Goal: Communication & Community: Connect with others

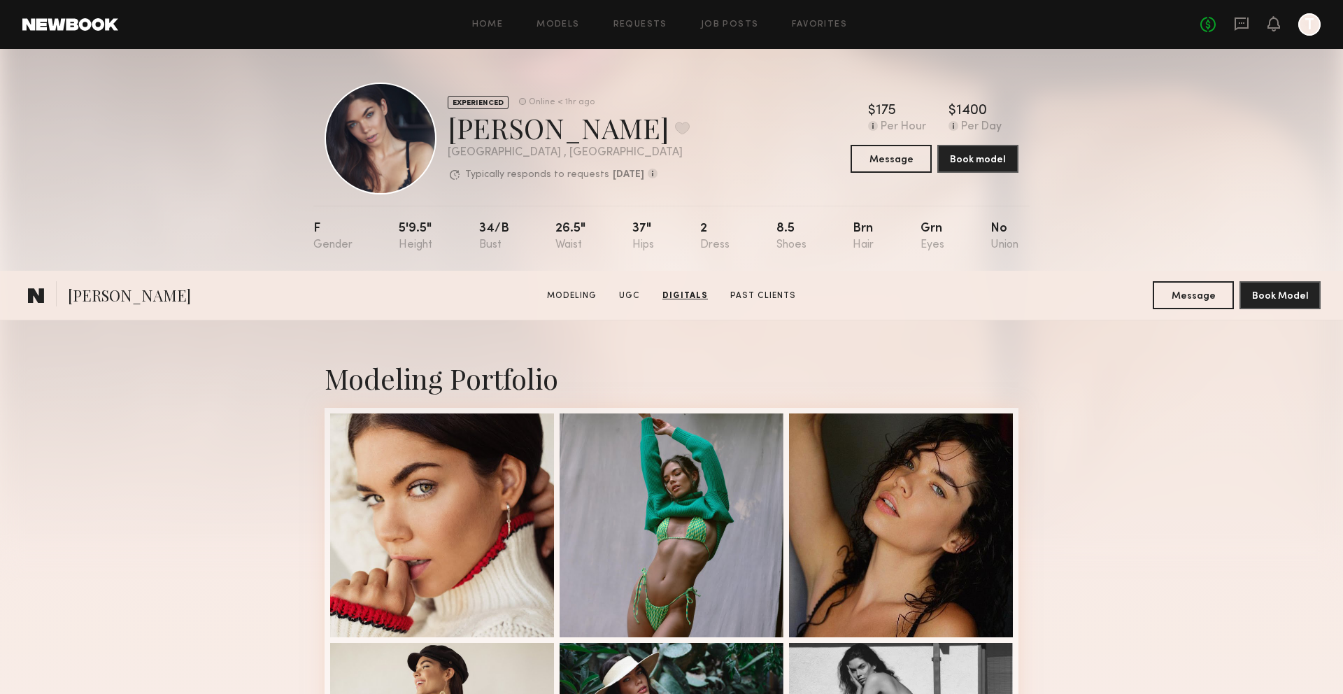
scroll to position [2933, 0]
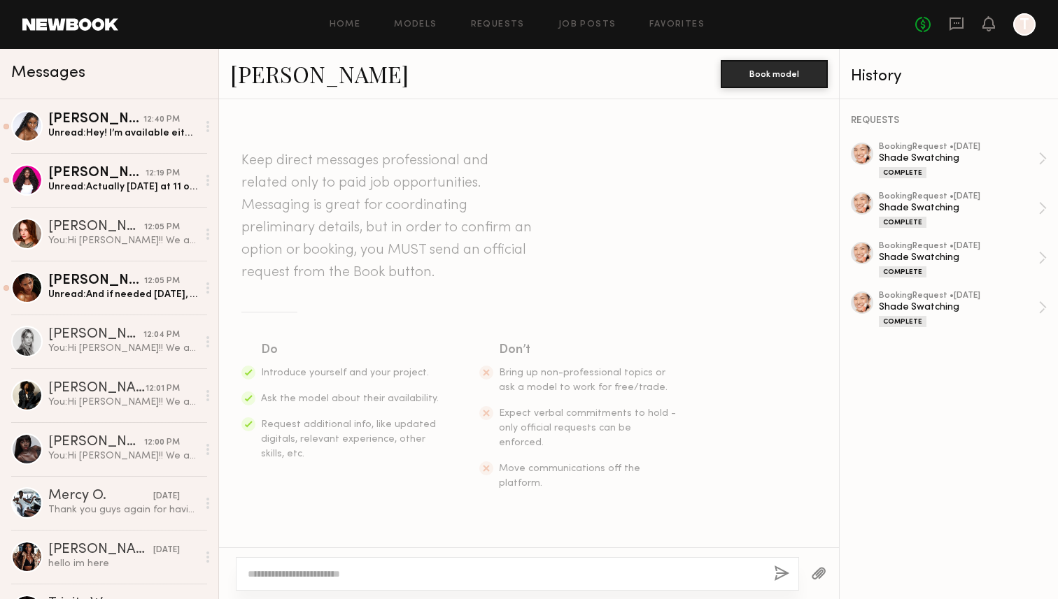
scroll to position [1189, 0]
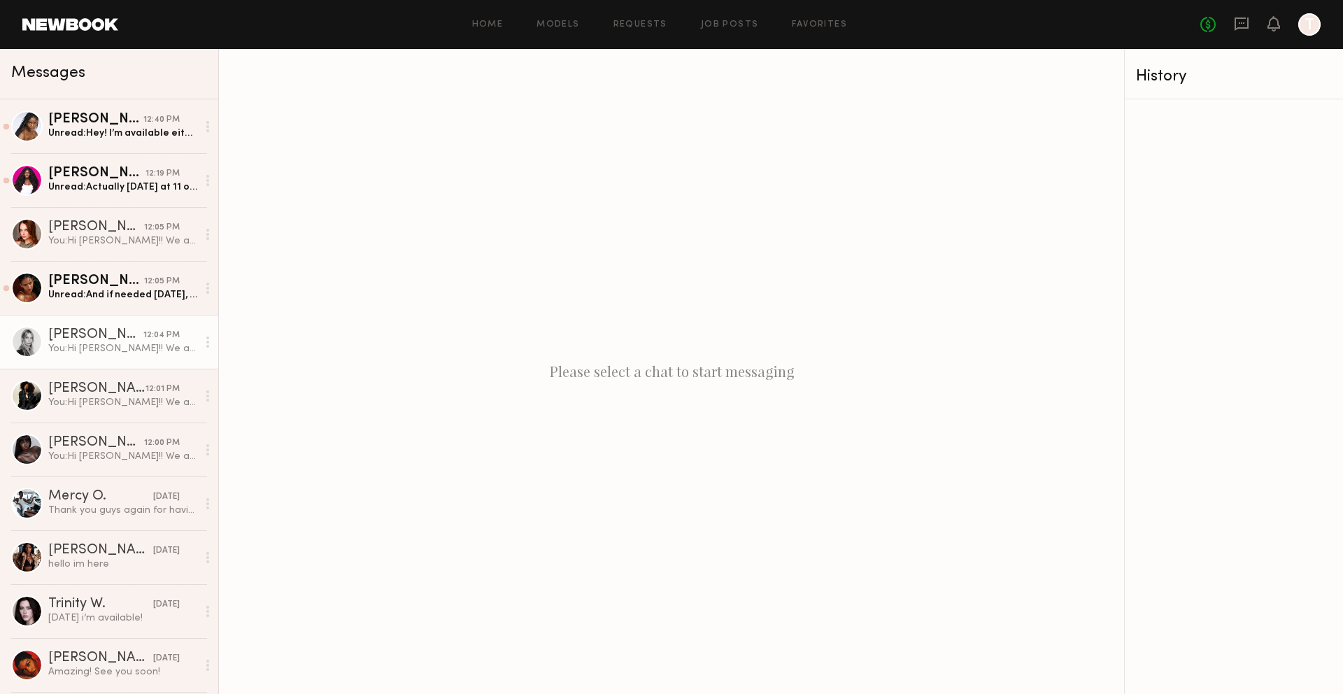
click at [107, 358] on link "Veronika M. 12:04 PM You: Hi Veronika!! We are planning a bronzer shade swatch …" at bounding box center [109, 342] width 218 height 54
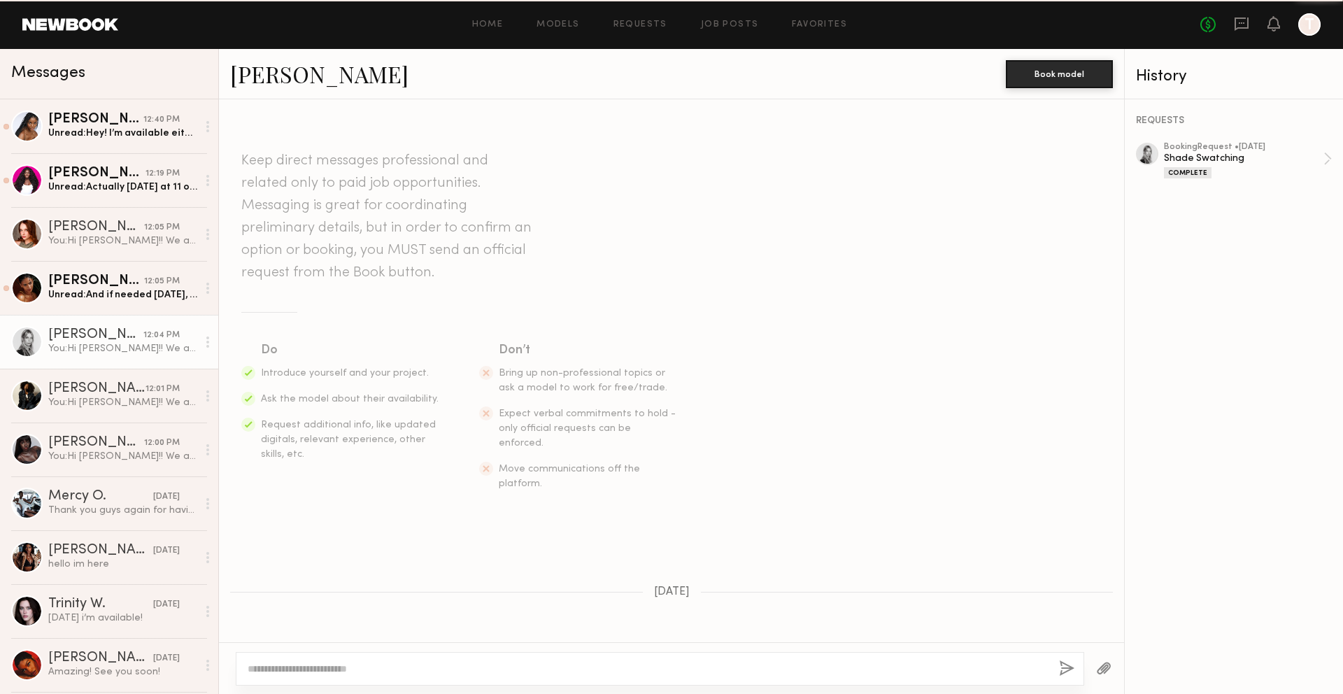
scroll to position [897, 0]
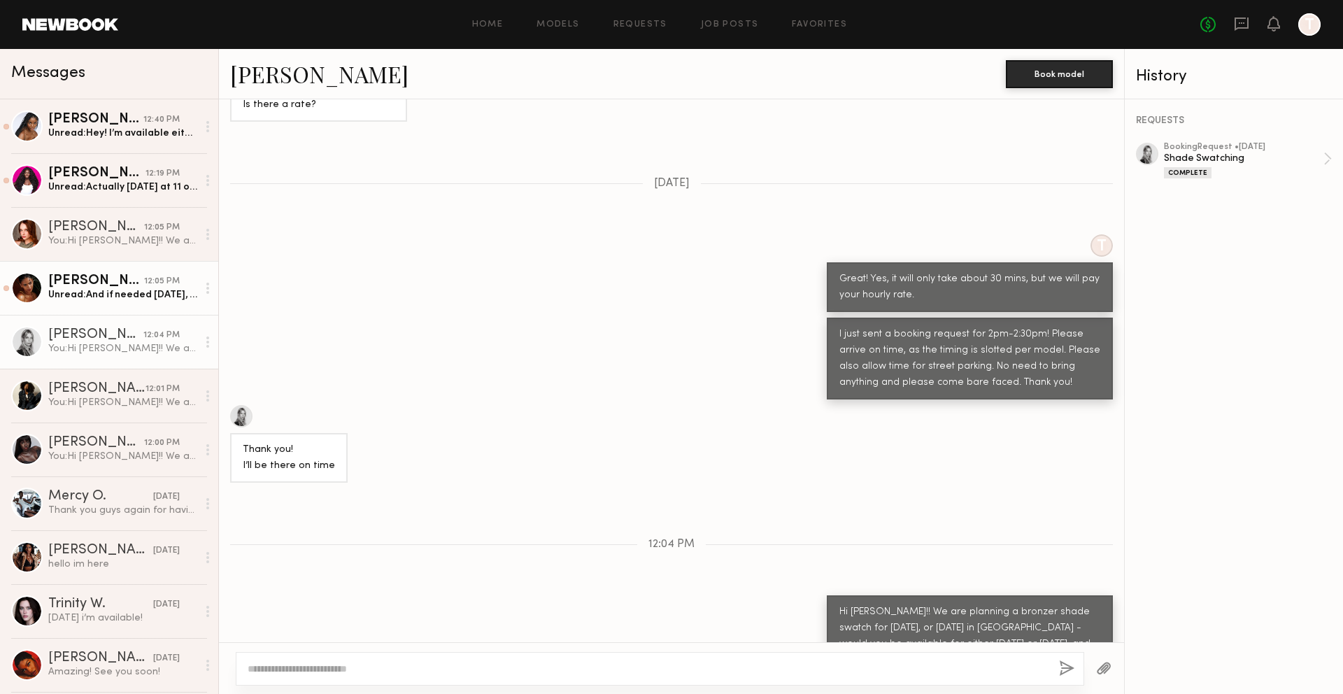
click at [114, 304] on link "Sabrina A. 12:05 PM Unread: And if needed on Tuesday, i can come anytime betwee…" at bounding box center [109, 288] width 218 height 54
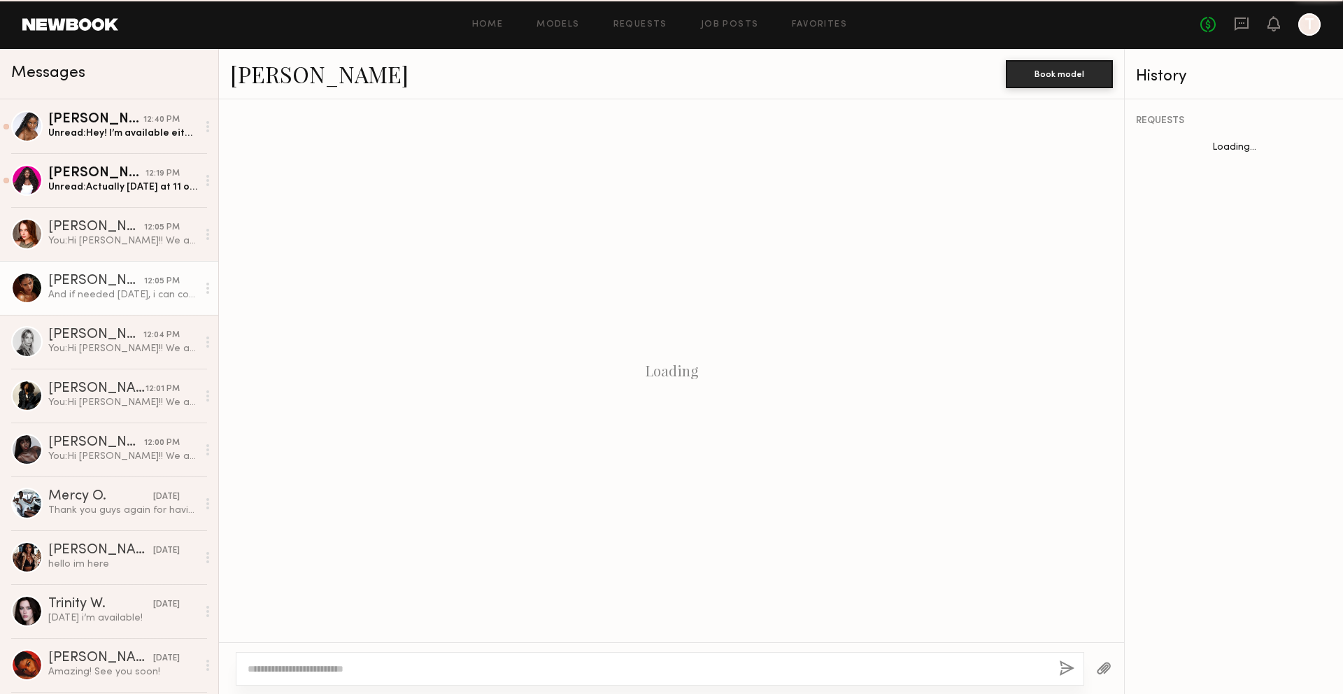
scroll to position [718, 0]
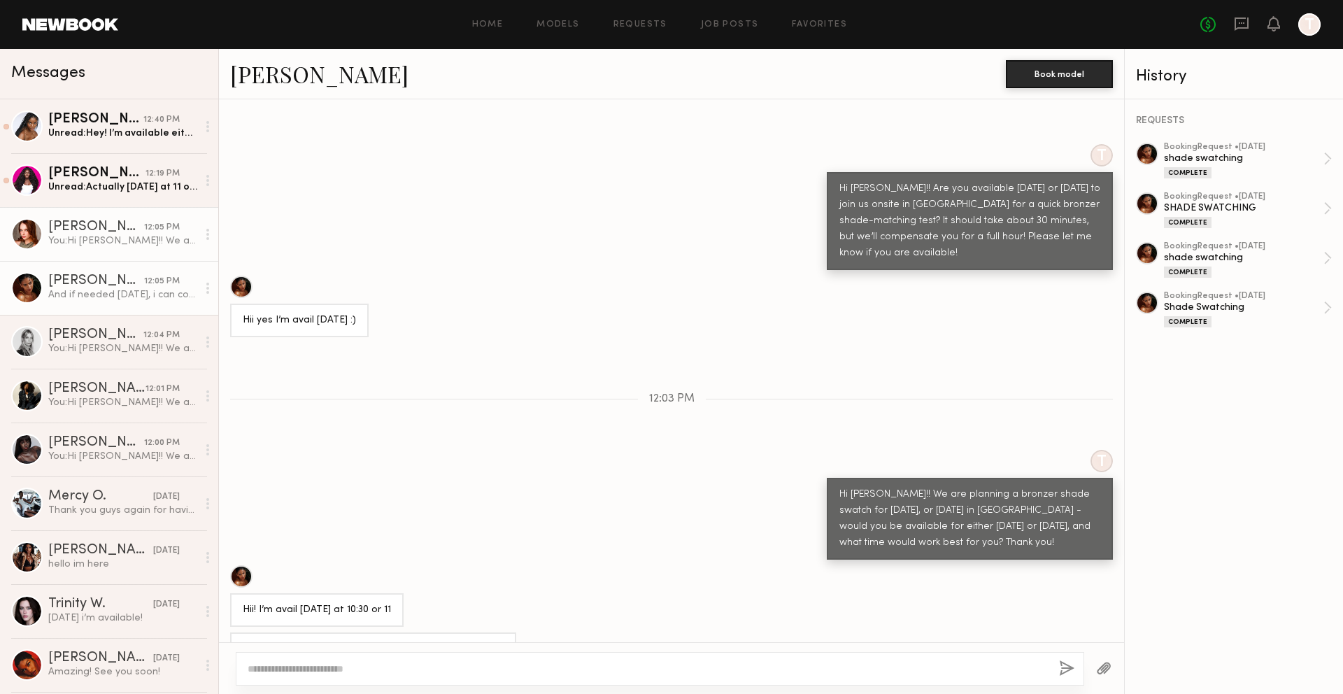
click at [151, 225] on div "12:05 PM" at bounding box center [162, 227] width 36 height 13
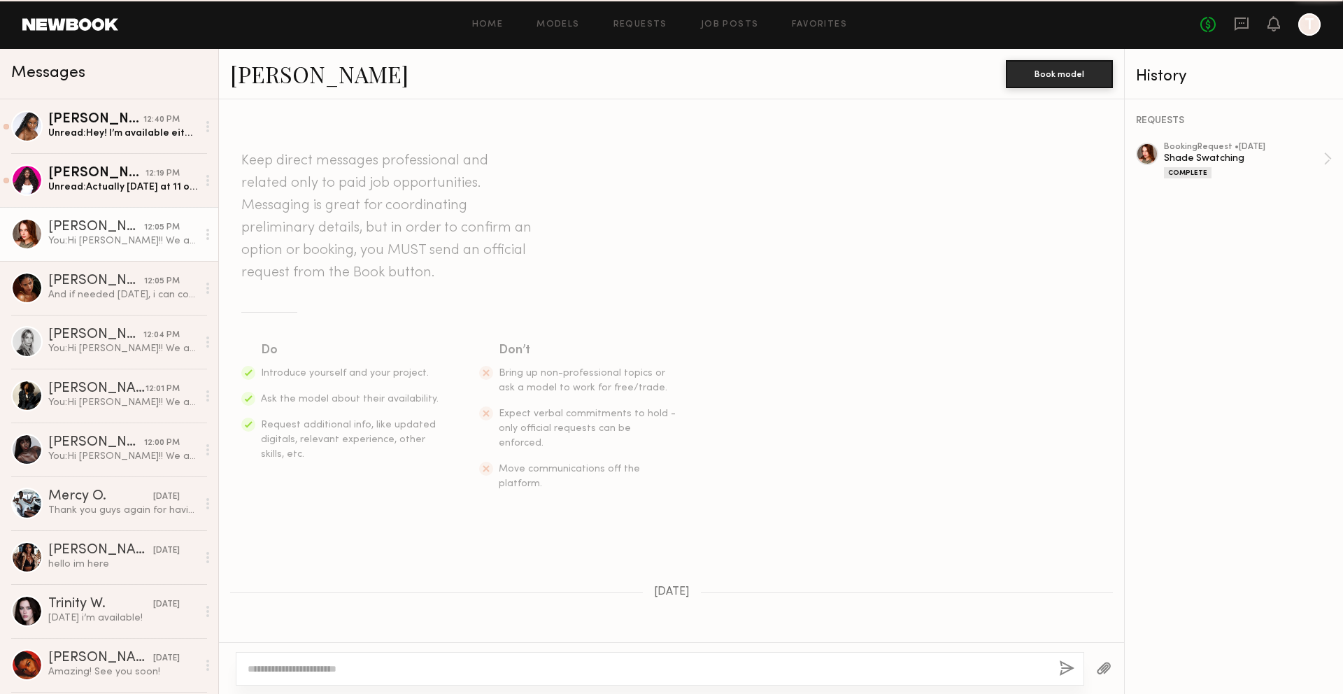
scroll to position [850, 0]
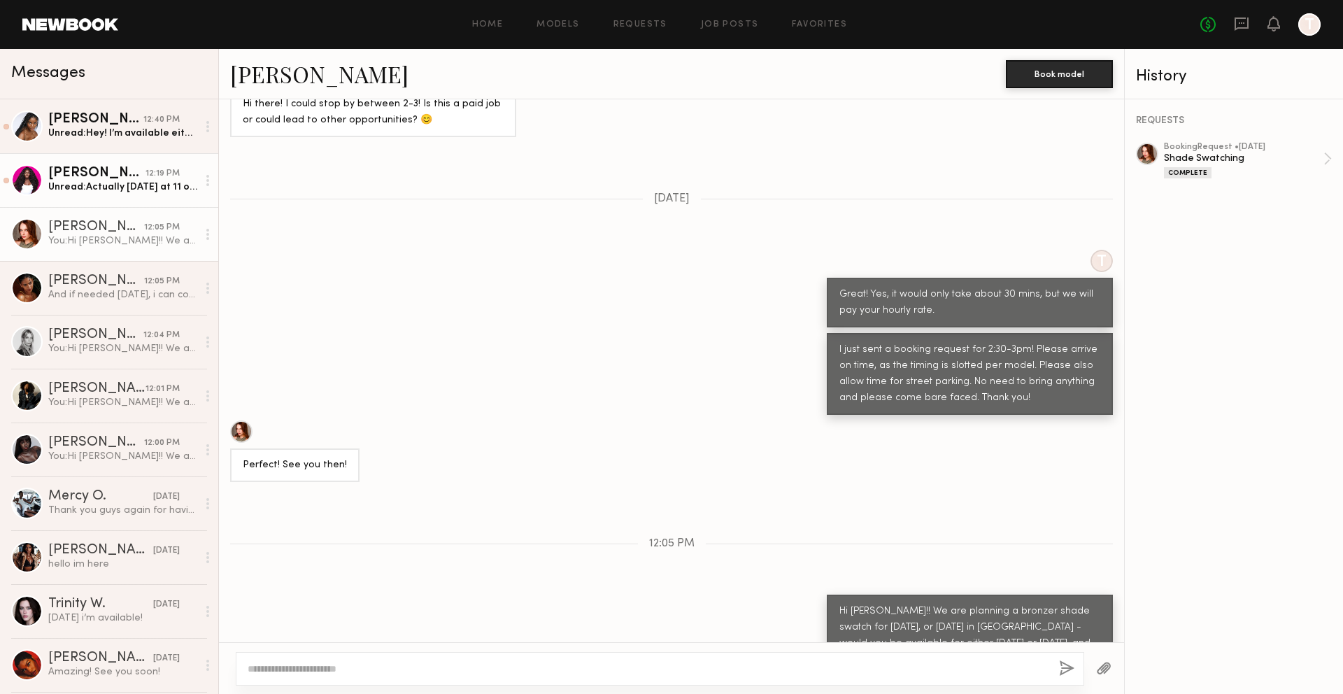
click at [136, 182] on div "Unread: Actually tomorrow at 11 or 12 works too so whichever fits your schedule…" at bounding box center [122, 186] width 149 height 13
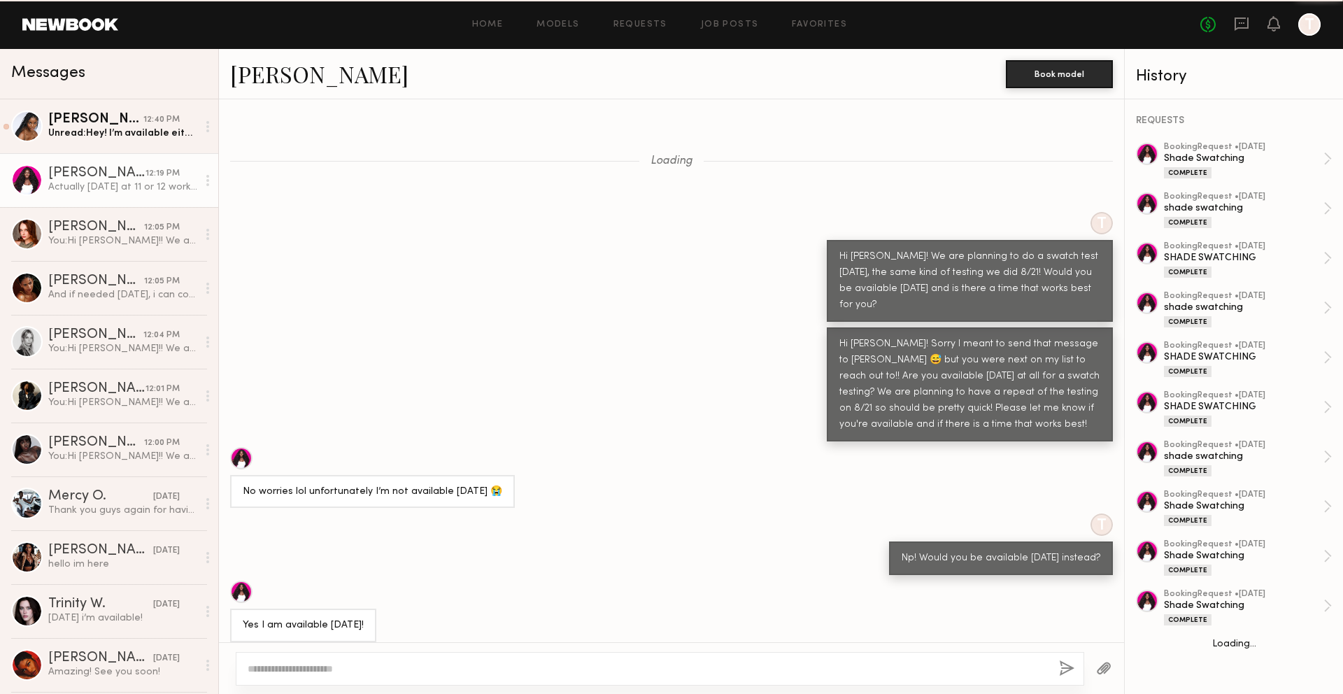
scroll to position [473, 0]
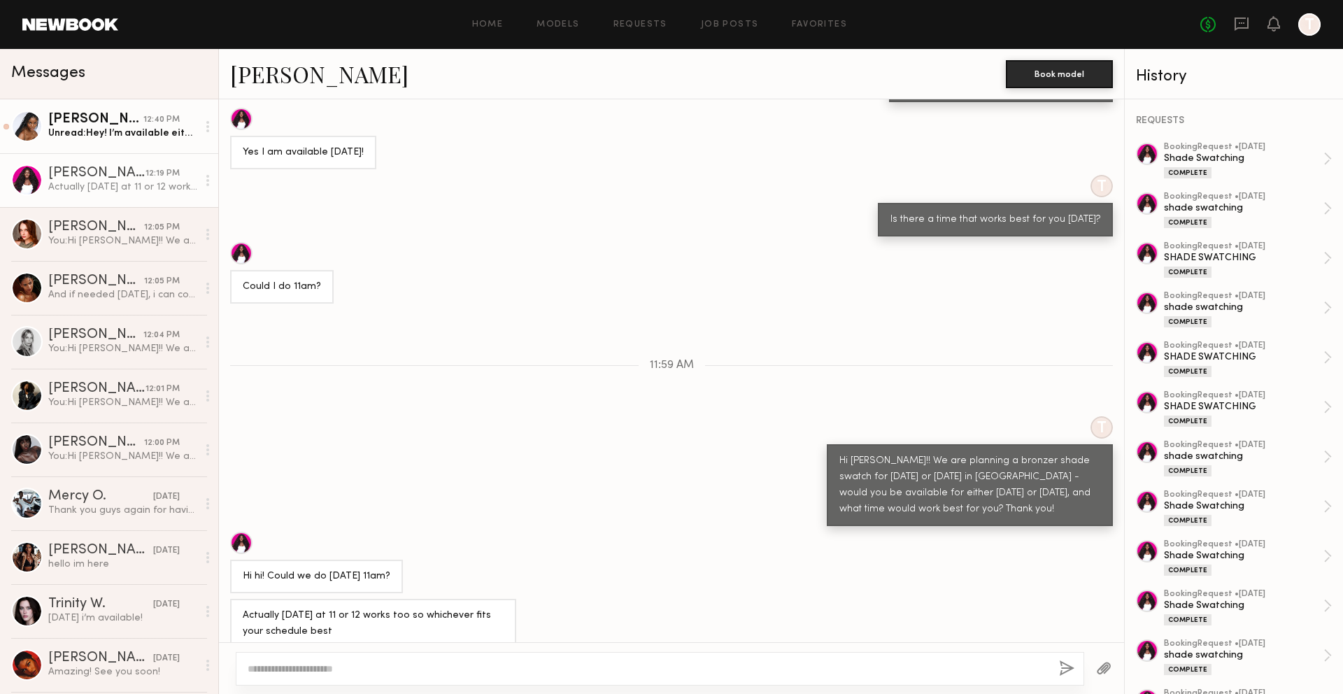
click at [181, 141] on link "Naomi B. 12:40 PM Unread: Hey! I’m available either day anytime!" at bounding box center [109, 126] width 218 height 54
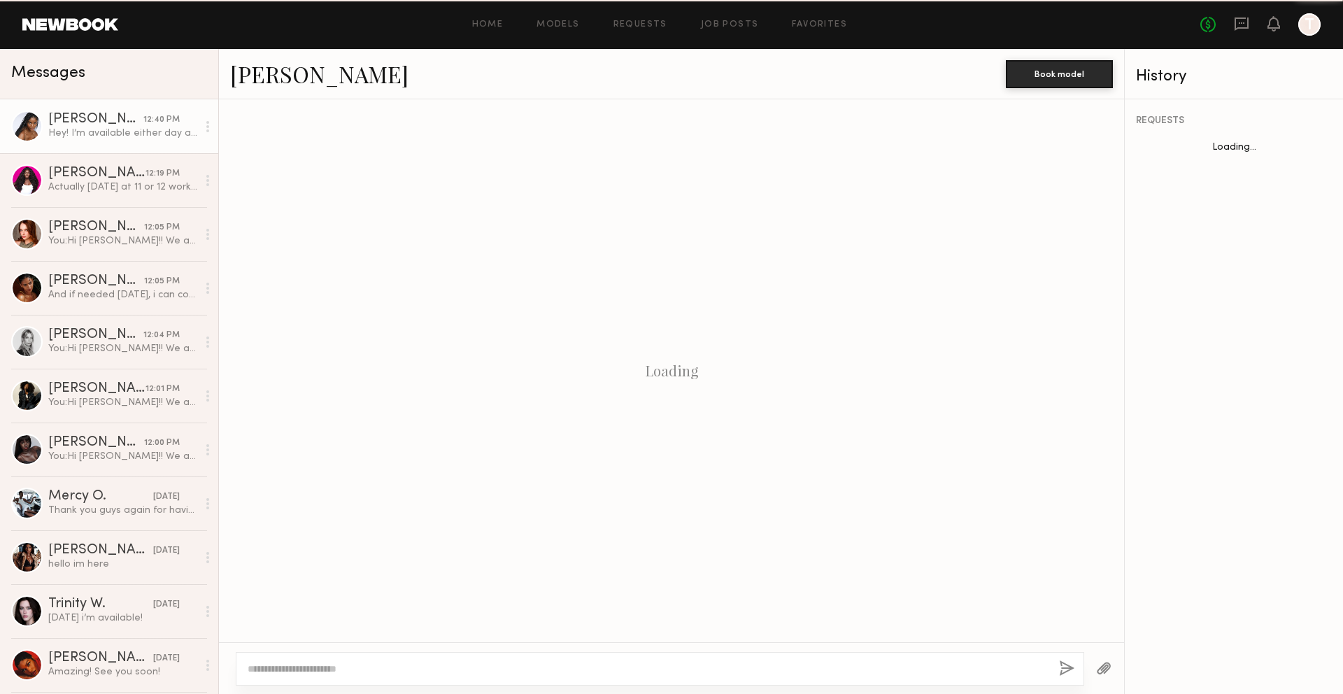
scroll to position [575, 0]
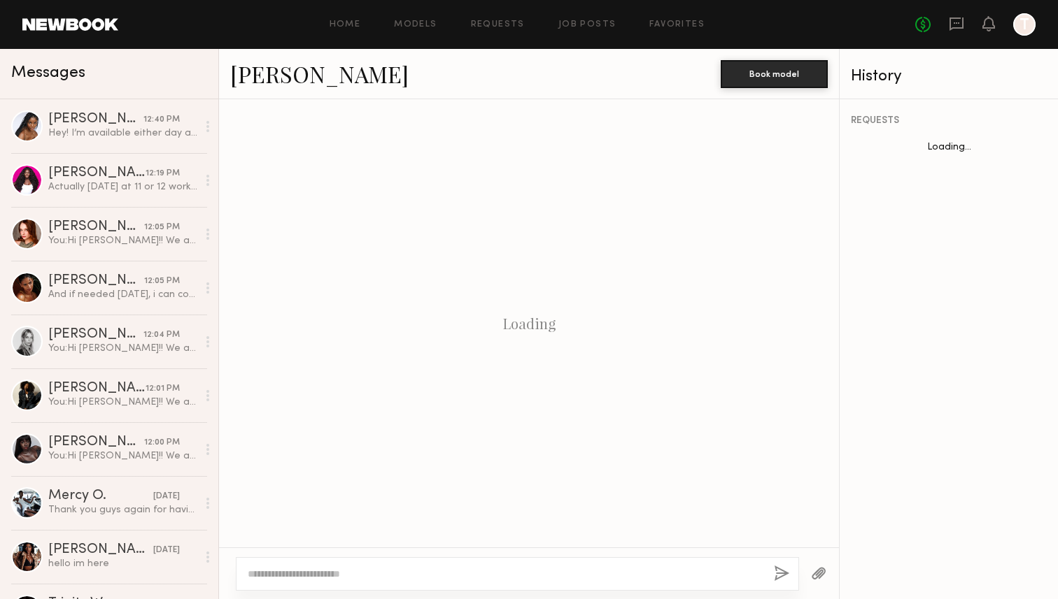
scroll to position [1189, 0]
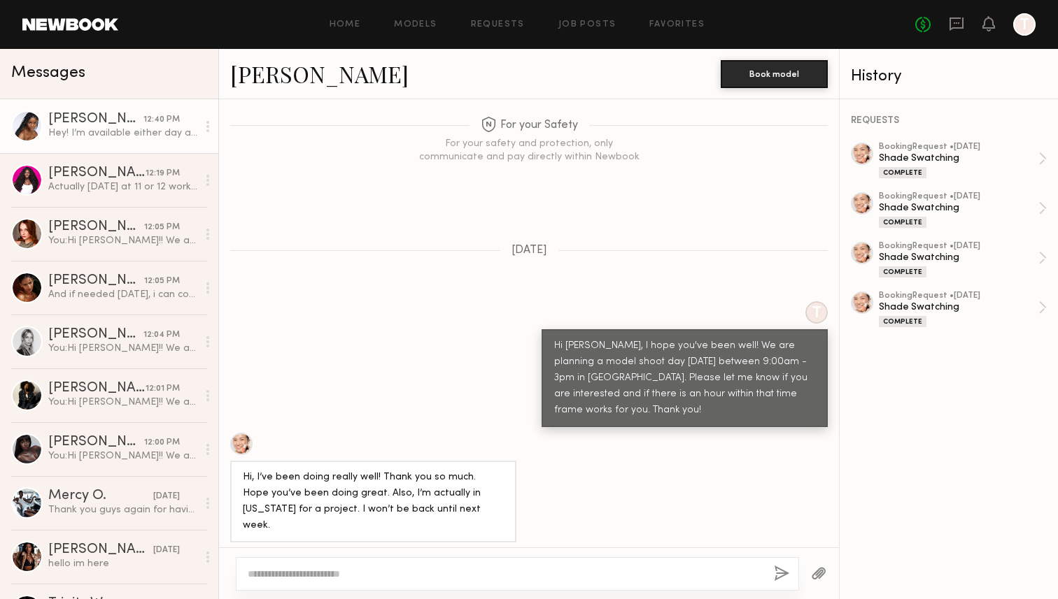
click at [122, 143] on link "[PERSON_NAME] 12:40 PM Hey! I’m available either day anytime!" at bounding box center [109, 126] width 218 height 54
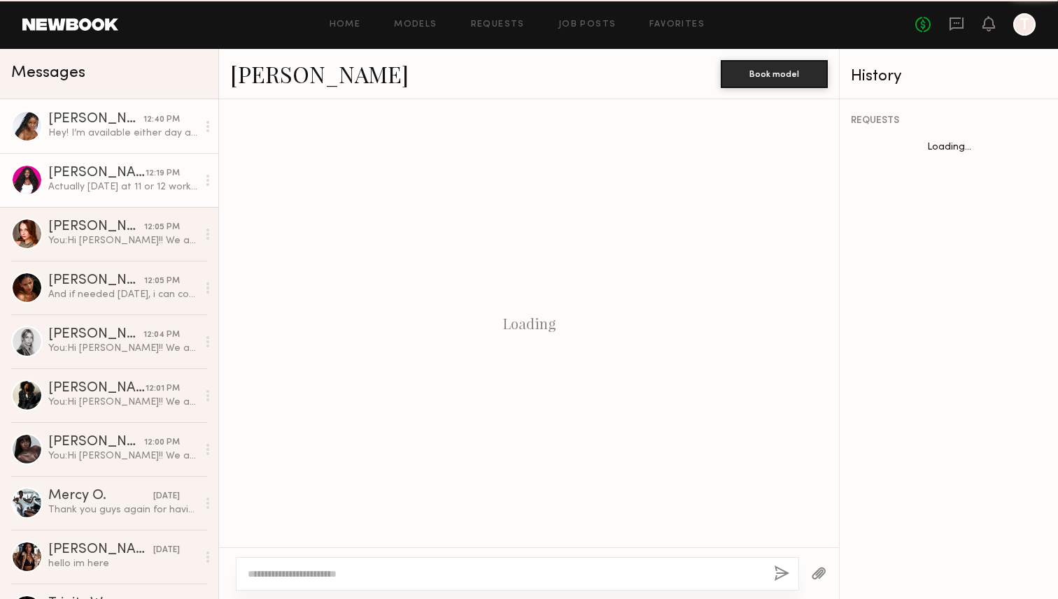
scroll to position [669, 0]
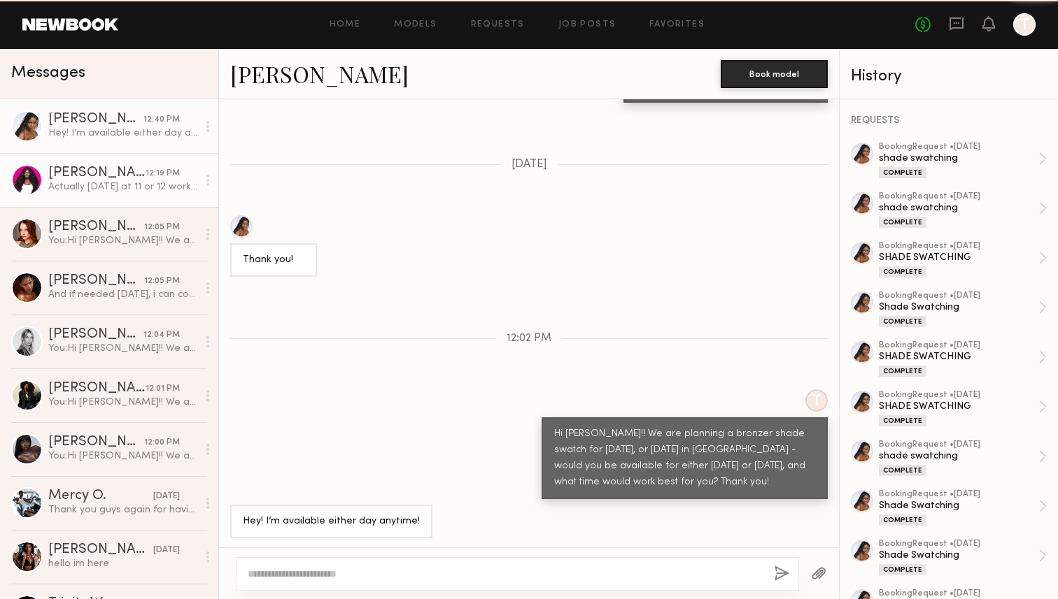
click at [121, 183] on div "Actually [DATE] at 11 or 12 works too so whichever fits your schedule best" at bounding box center [122, 186] width 149 height 13
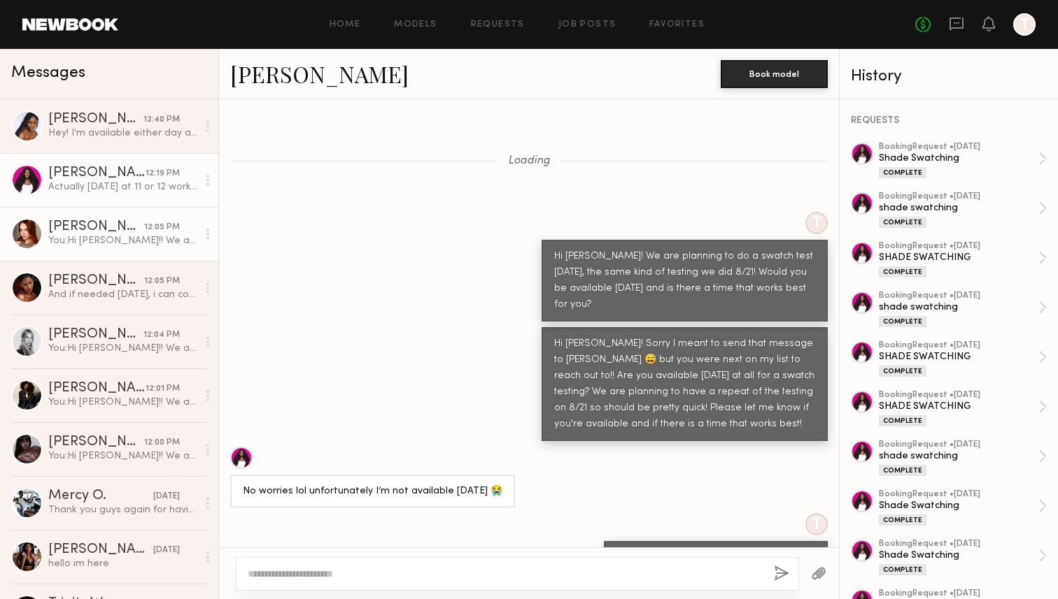
scroll to position [567, 0]
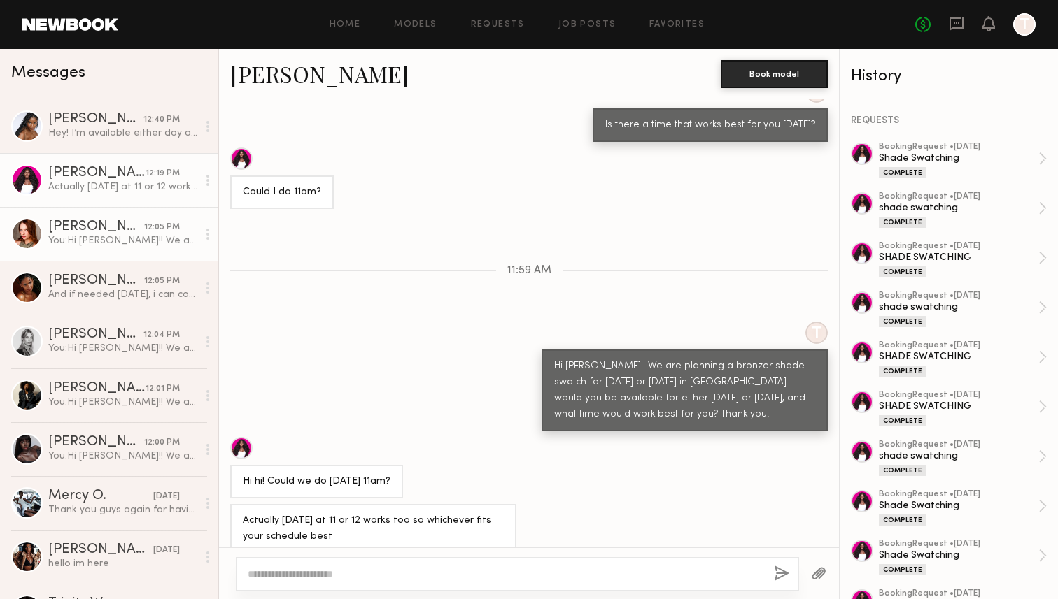
click at [122, 222] on div "[PERSON_NAME]" at bounding box center [96, 227] width 96 height 14
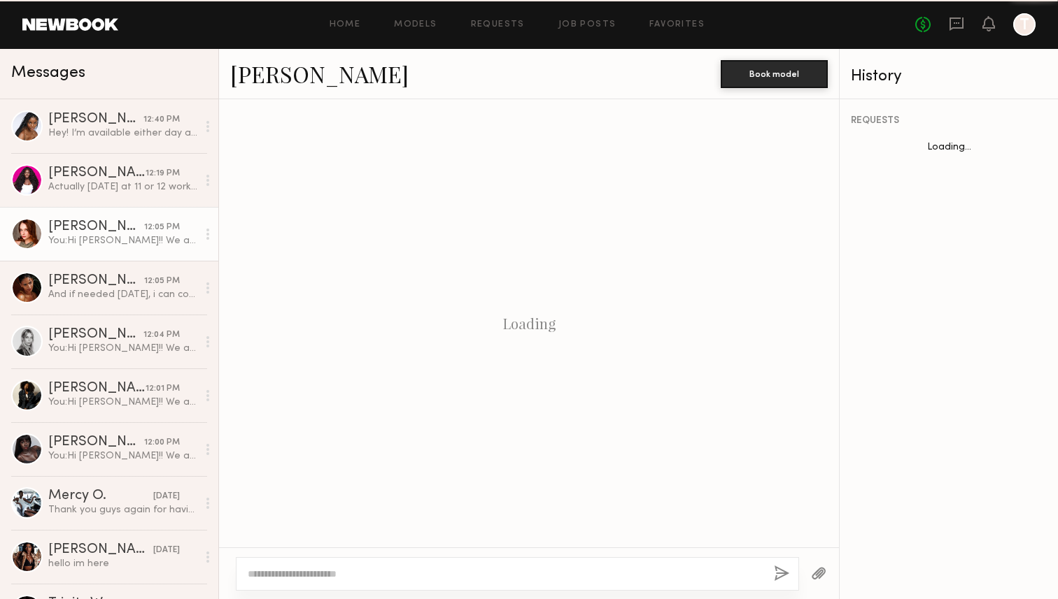
scroll to position [944, 0]
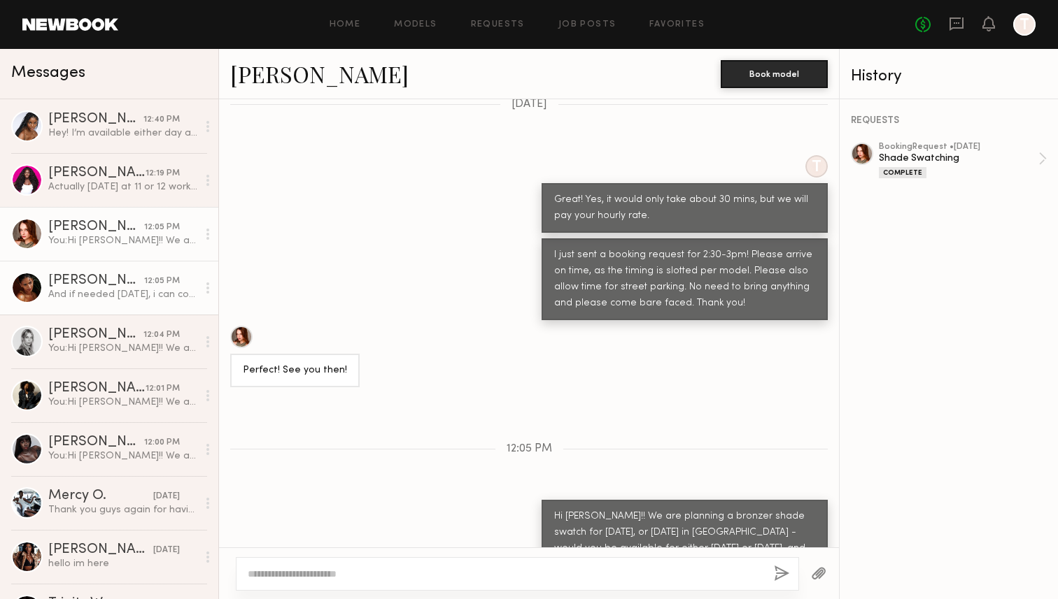
click at [142, 292] on div "And if needed [DATE], i can come anytime between 1 and 4:30" at bounding box center [122, 294] width 149 height 13
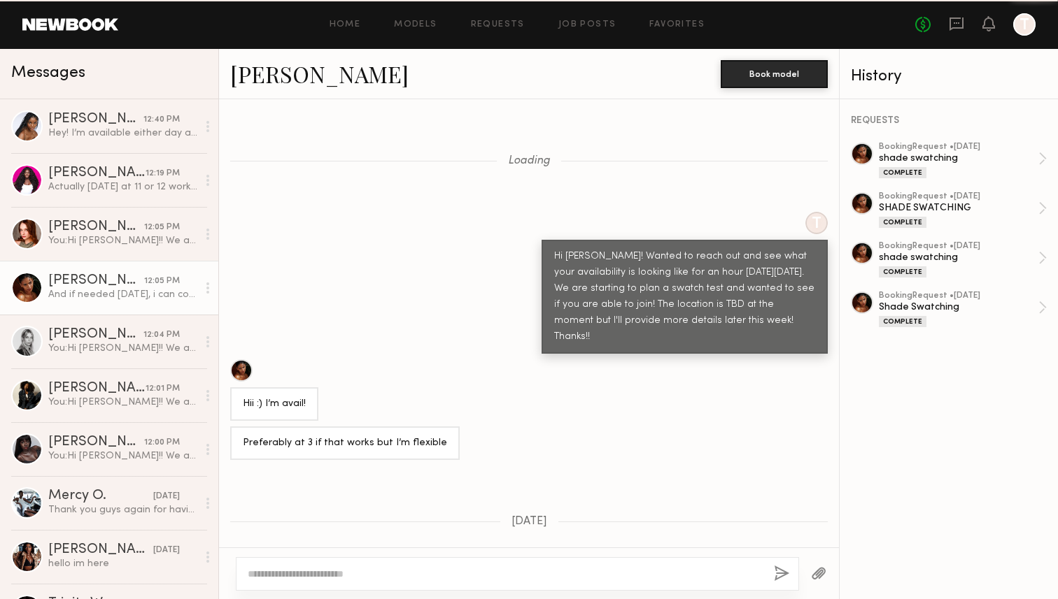
scroll to position [812, 0]
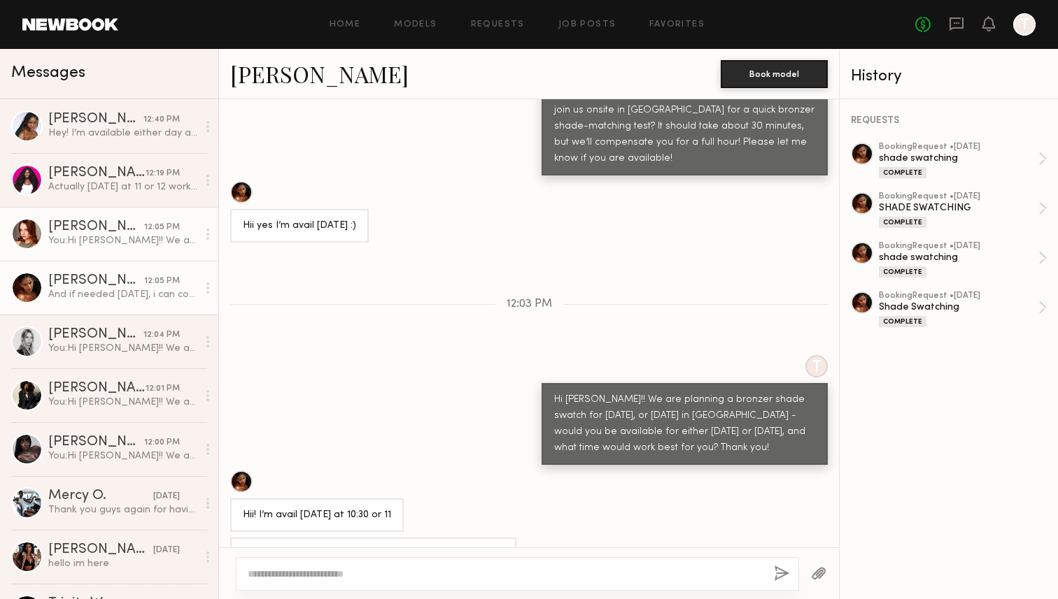
click at [113, 208] on link "[PERSON_NAME] 12:05 PM You: Hi [PERSON_NAME]!! We are planning a bronzer shade …" at bounding box center [109, 234] width 218 height 54
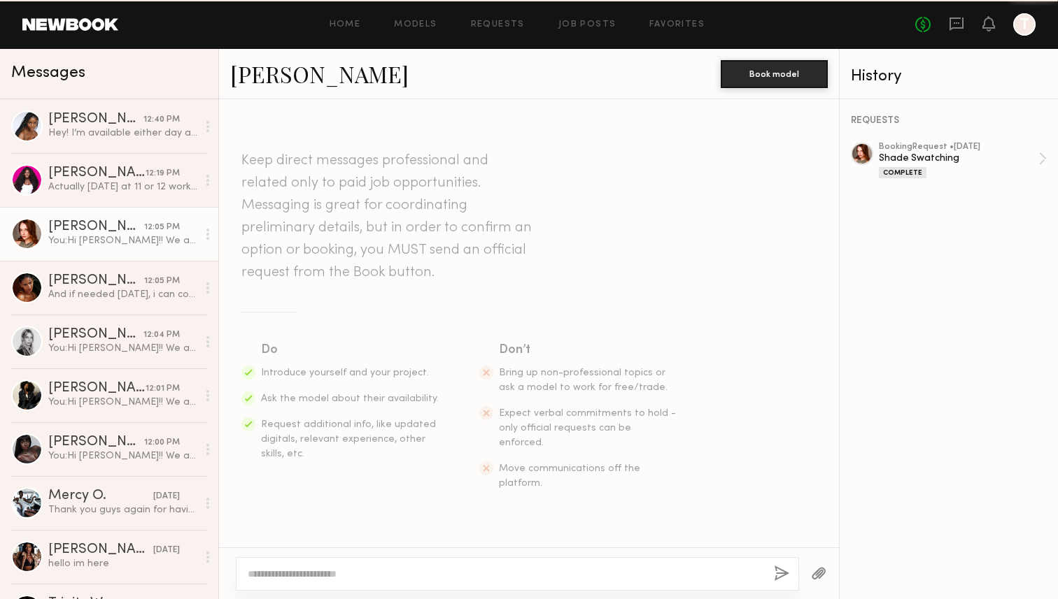
scroll to position [944, 0]
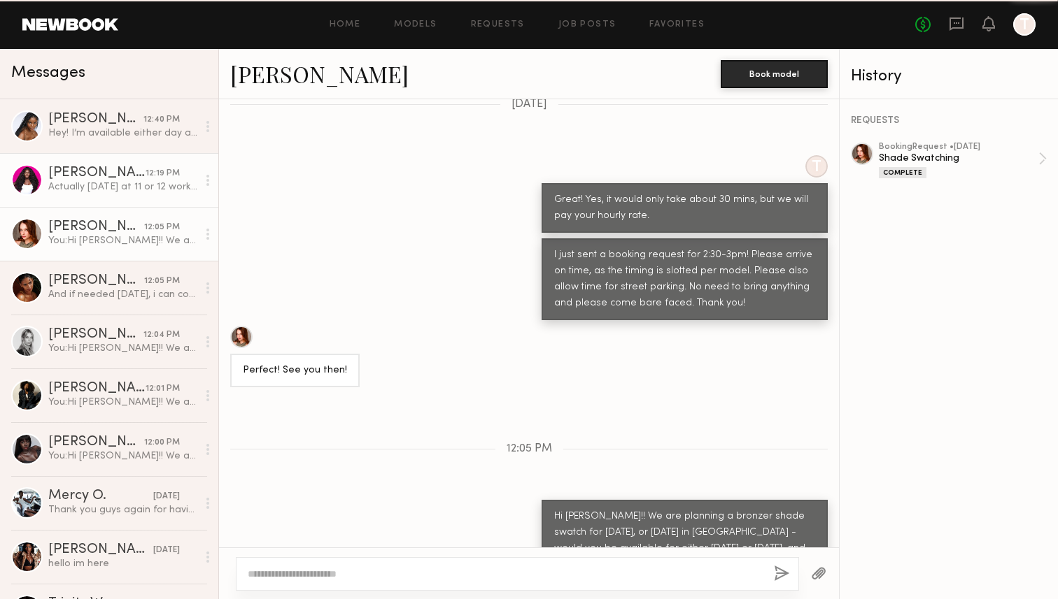
click at [125, 192] on div "Actually [DATE] at 11 or 12 works too so whichever fits your schedule best" at bounding box center [122, 186] width 149 height 13
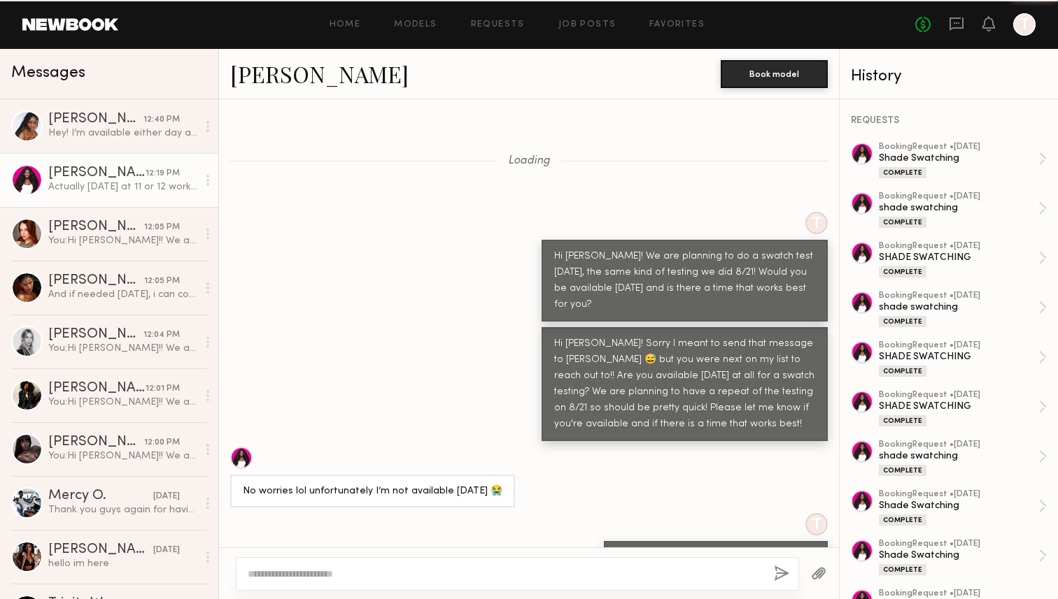
scroll to position [567, 0]
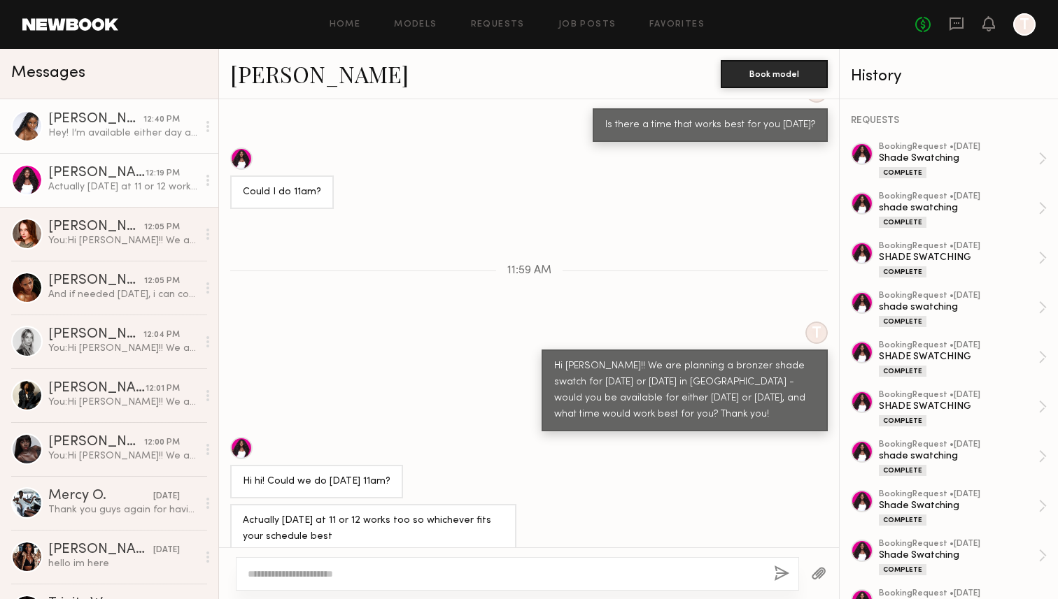
click at [78, 139] on div "Hey! I’m available either day anytime!" at bounding box center [122, 133] width 149 height 13
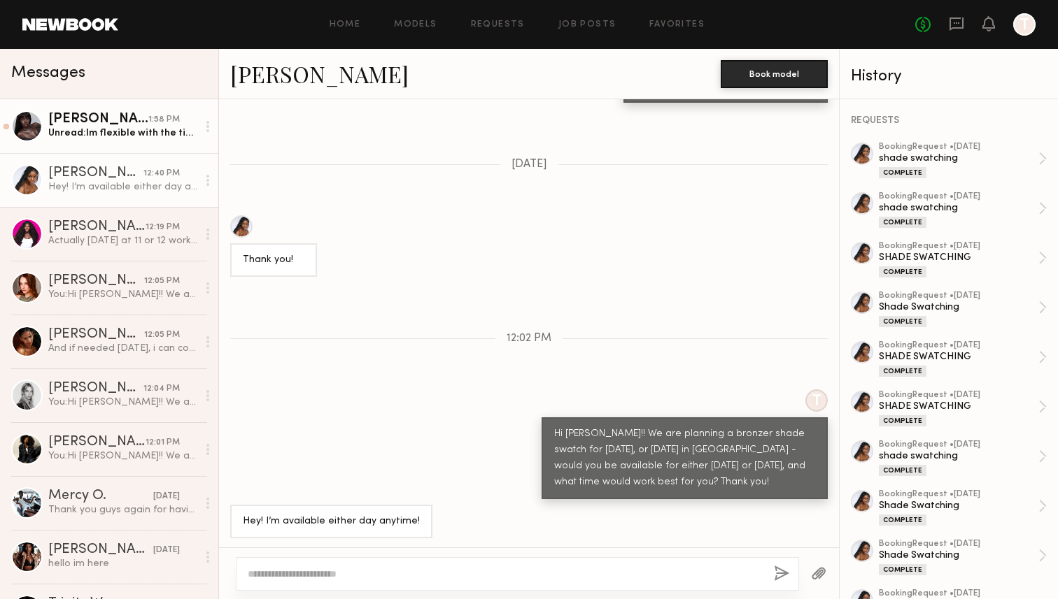
click at [152, 129] on div "Unread: Im flexible with the time :)" at bounding box center [122, 133] width 149 height 13
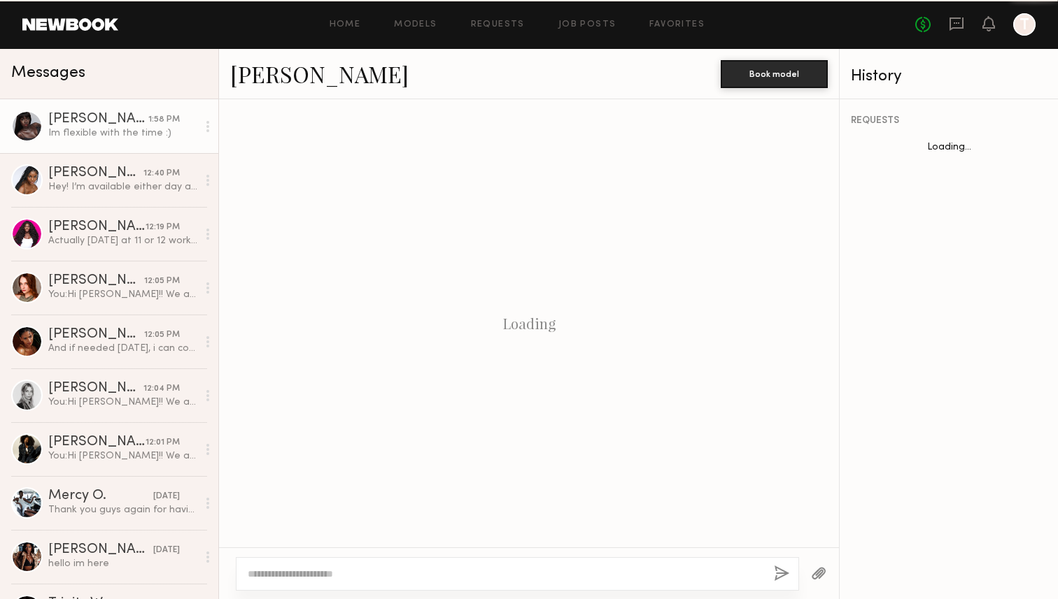
scroll to position [527, 0]
